Goal: Task Accomplishment & Management: Manage account settings

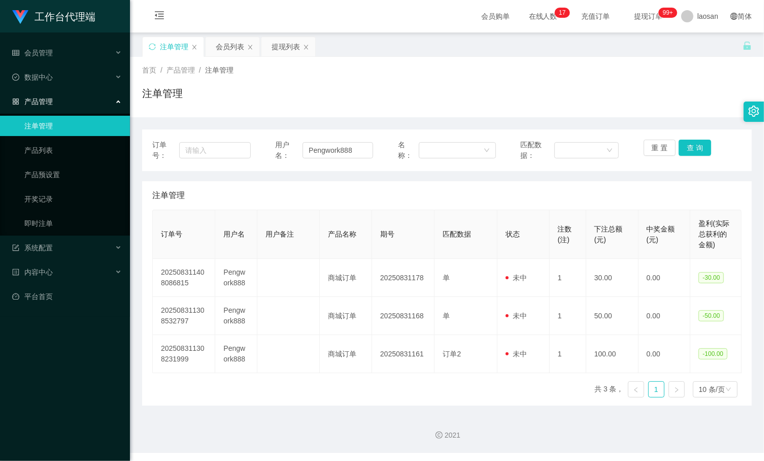
drag, startPoint x: 0, startPoint y: 0, endPoint x: 120, endPoint y: 16, distance: 121.5
click at [120, 16] on div "工作台代理端" at bounding box center [65, 16] width 130 height 33
click at [178, 13] on div "会员购单 在线人数 0 1 2 3 4 5 6 7 8 9 0 1 2 3 4 5 6 7 8 9 0 1 2 3 4 5 6 7 8 9 0 1 2 3 4…" at bounding box center [447, 16] width 634 height 33
click at [154, 17] on icon "图标: menu-fold" at bounding box center [159, 15] width 10 height 10
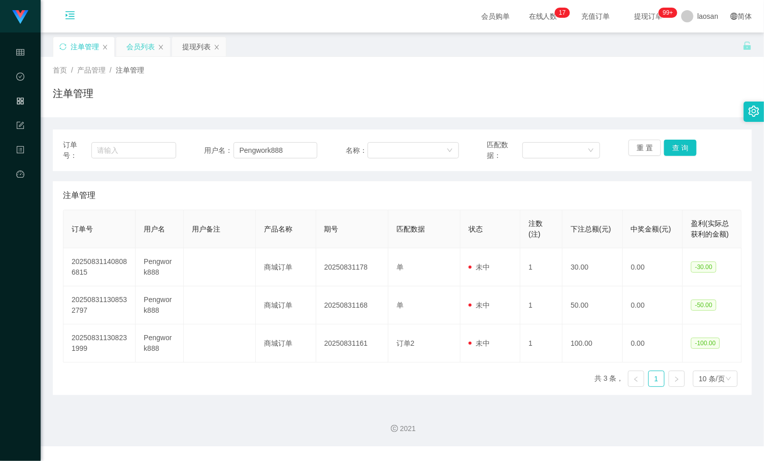
click at [145, 49] on div "会员列表" at bounding box center [140, 46] width 28 height 19
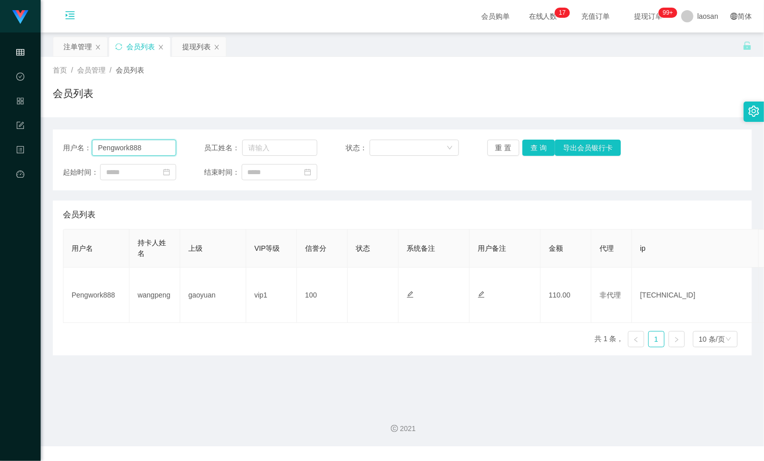
drag, startPoint x: 150, startPoint y: 142, endPoint x: 151, endPoint y: 153, distance: 10.7
click at [150, 142] on input "Pengwork888" at bounding box center [134, 148] width 84 height 16
click at [151, 153] on input "Pengwork888" at bounding box center [134, 148] width 84 height 16
paste input "Chongpigpig199"
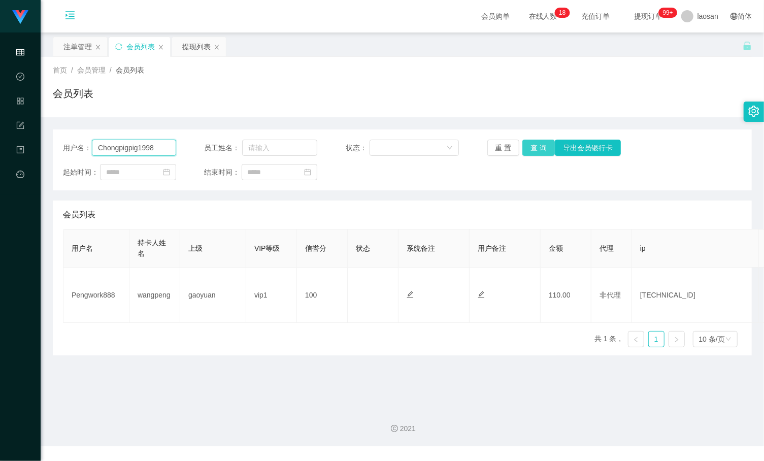
type input "Chongpigpig1998"
click at [537, 148] on button "查 询" at bounding box center [539, 148] width 33 height 16
